Goal: Transaction & Acquisition: Purchase product/service

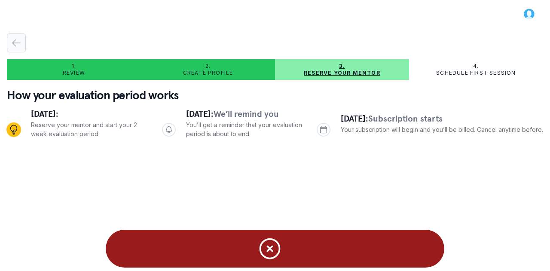
click at [14, 42] on icon "button" at bounding box center [16, 43] width 8 height 6
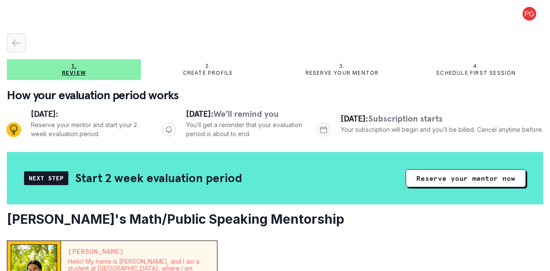
click at [15, 43] on icon "button" at bounding box center [16, 43] width 10 height 10
click at [12, 40] on icon "button" at bounding box center [16, 43] width 10 height 10
